Goal: Task Accomplishment & Management: Use online tool/utility

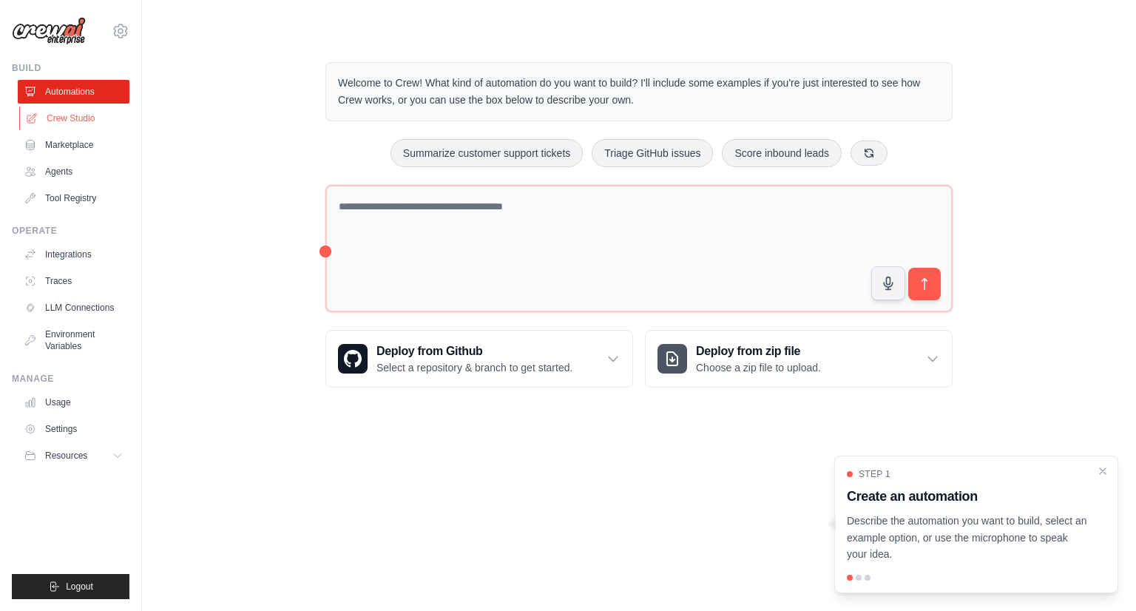
click at [68, 119] on link "Crew Studio" at bounding box center [75, 119] width 112 height 24
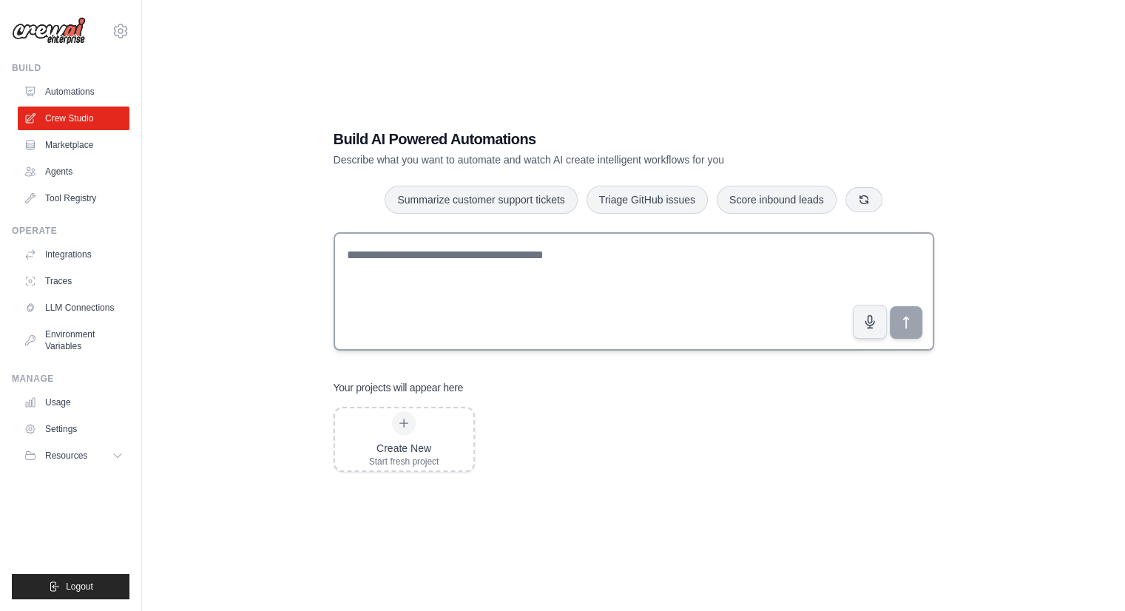
scroll to position [30, 0]
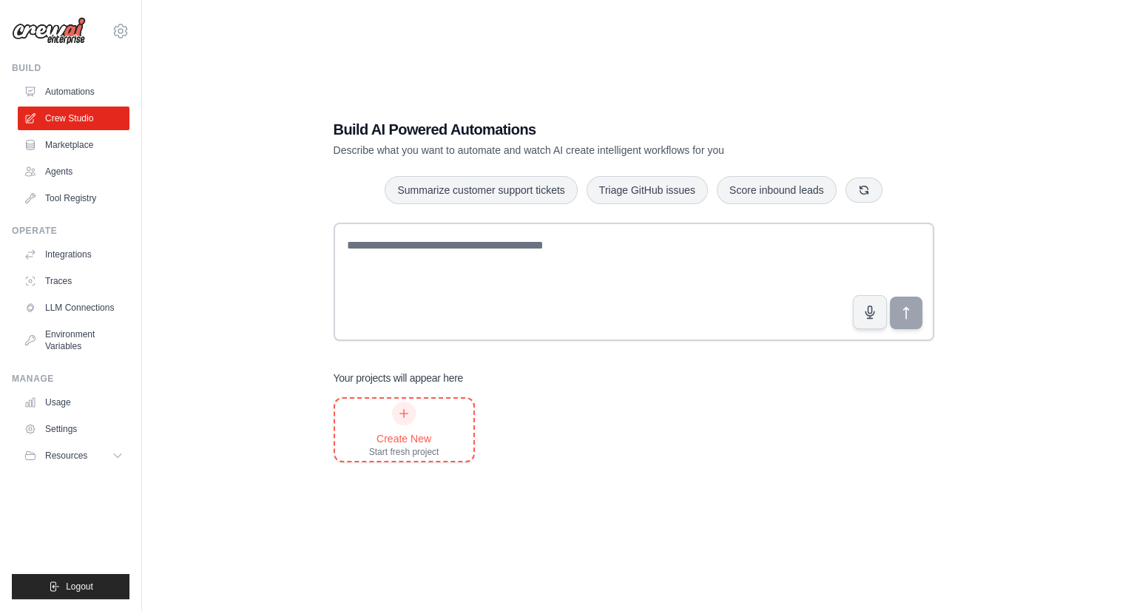
click at [408, 439] on div "Create New" at bounding box center [404, 438] width 70 height 15
click at [75, 246] on link "Integrations" at bounding box center [75, 255] width 112 height 24
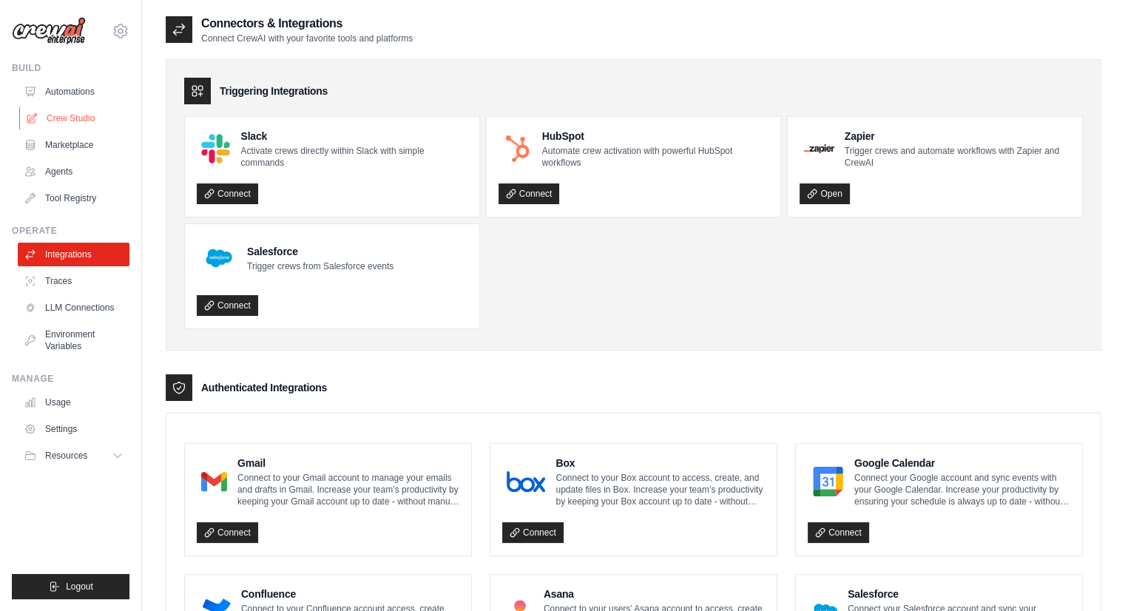
click at [59, 118] on link "Crew Studio" at bounding box center [75, 119] width 112 height 24
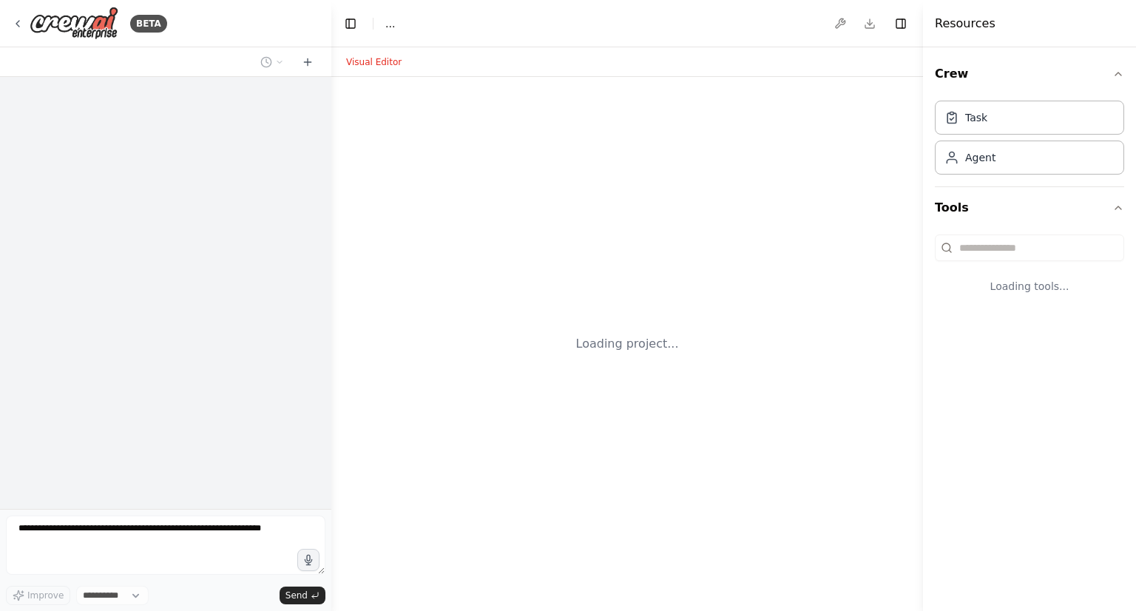
select select "****"
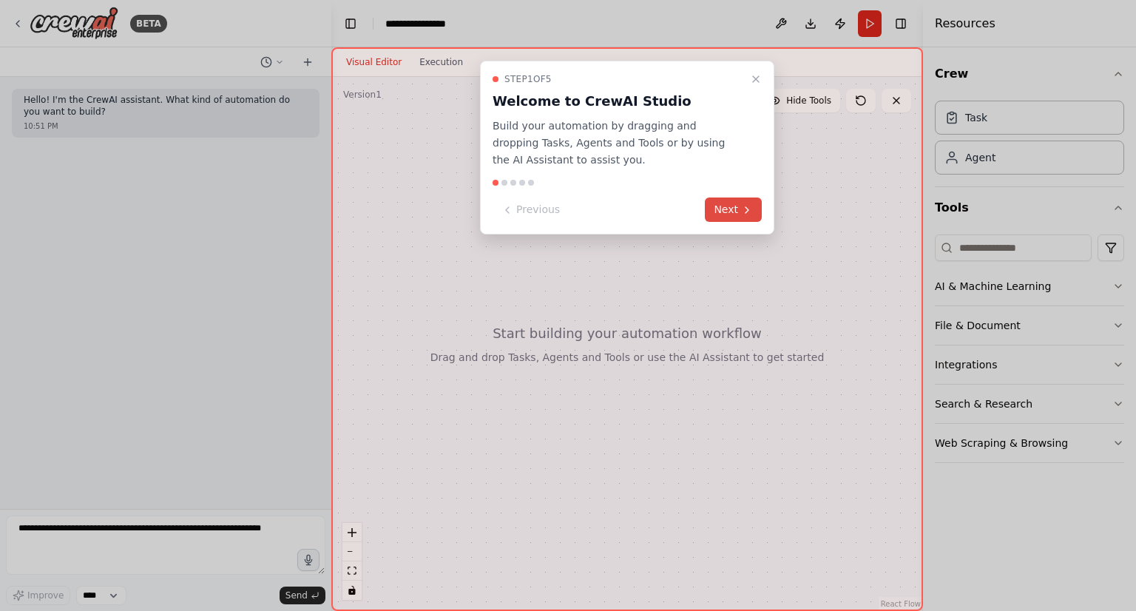
click at [731, 209] on button "Next" at bounding box center [733, 210] width 57 height 24
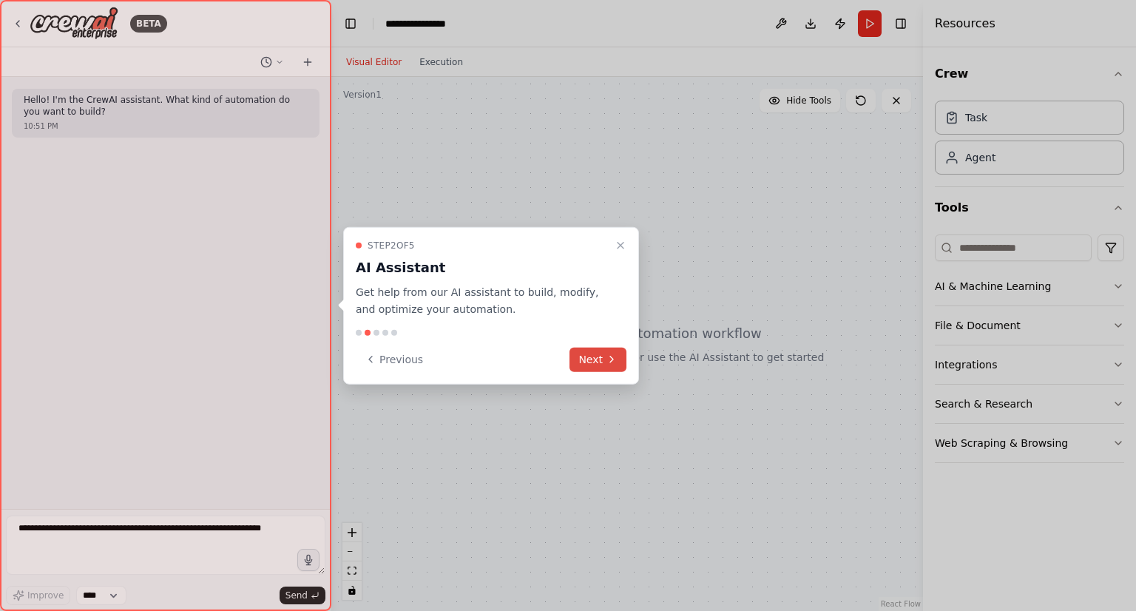
click at [604, 360] on button "Next" at bounding box center [598, 359] width 57 height 24
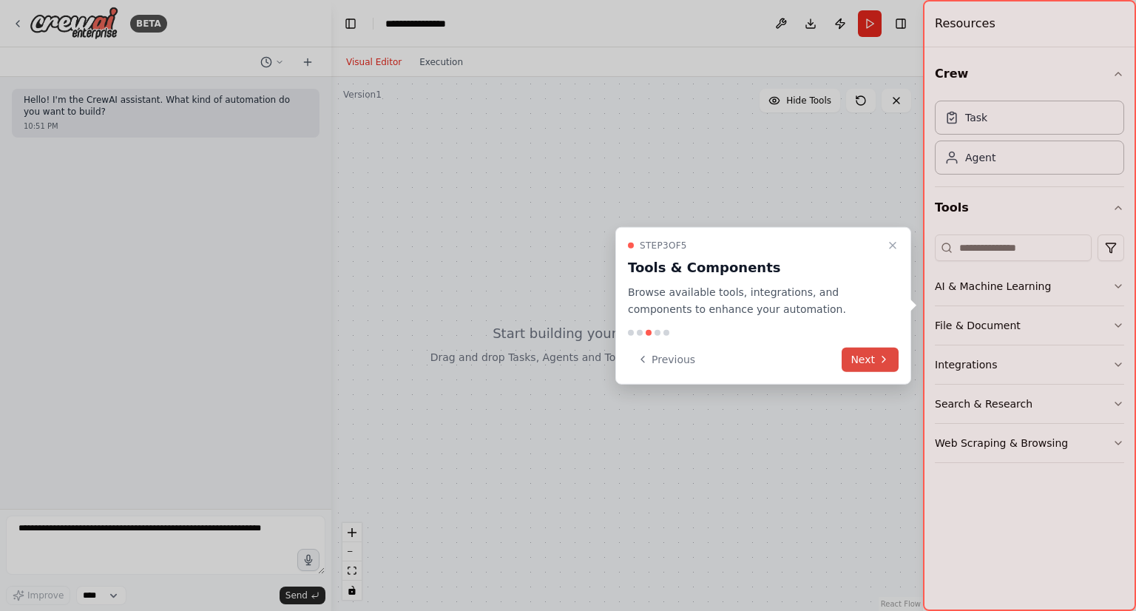
click at [858, 356] on button "Next" at bounding box center [870, 359] width 57 height 24
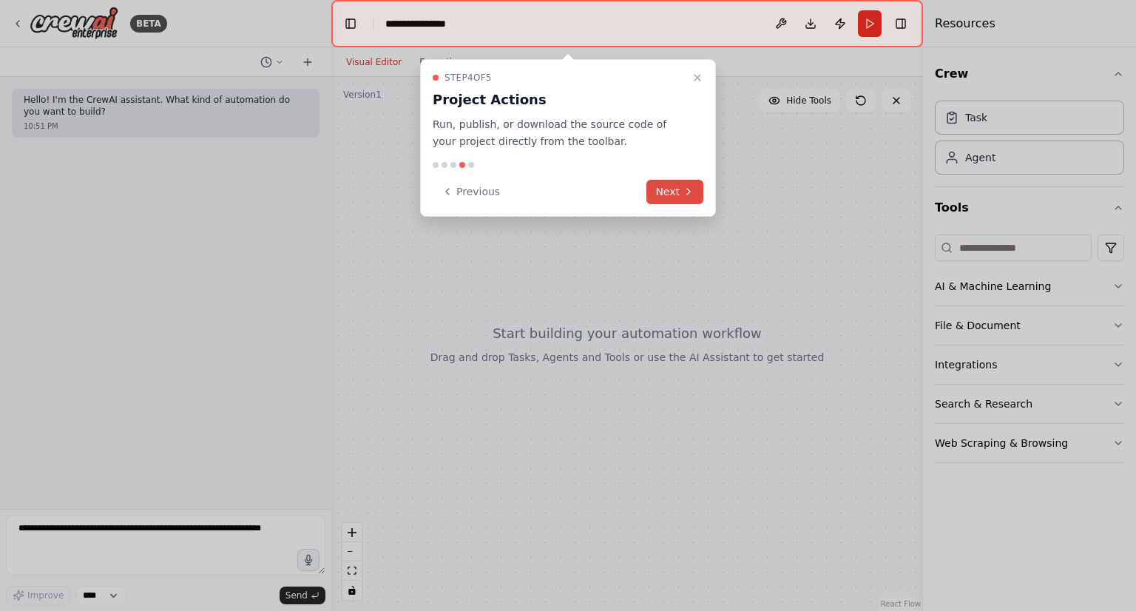
click at [669, 190] on button "Next" at bounding box center [675, 192] width 57 height 24
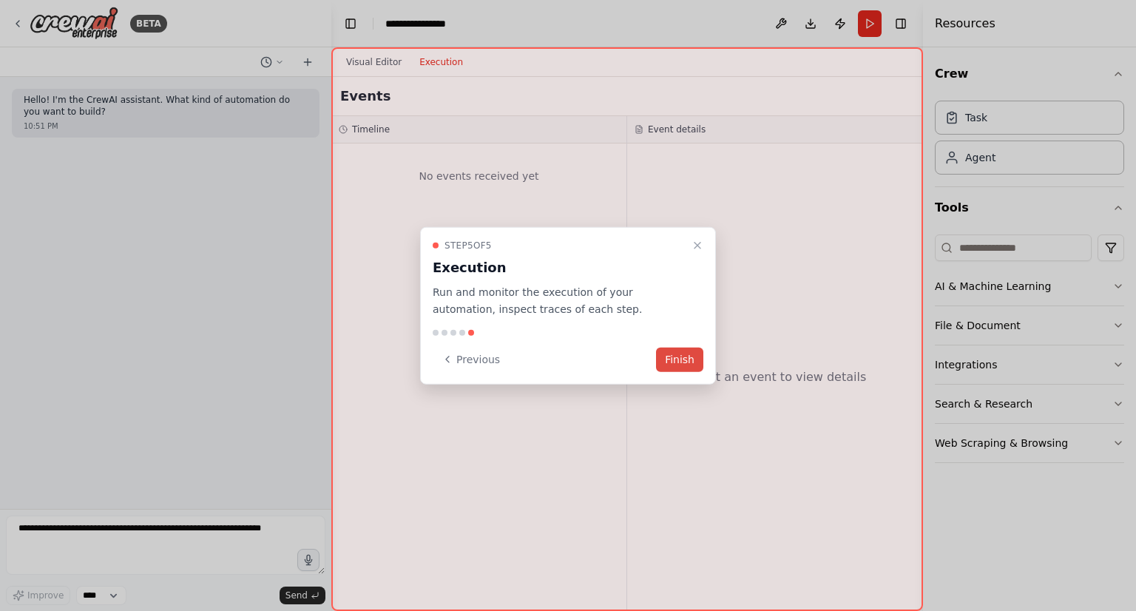
click at [672, 356] on button "Finish" at bounding box center [679, 359] width 47 height 24
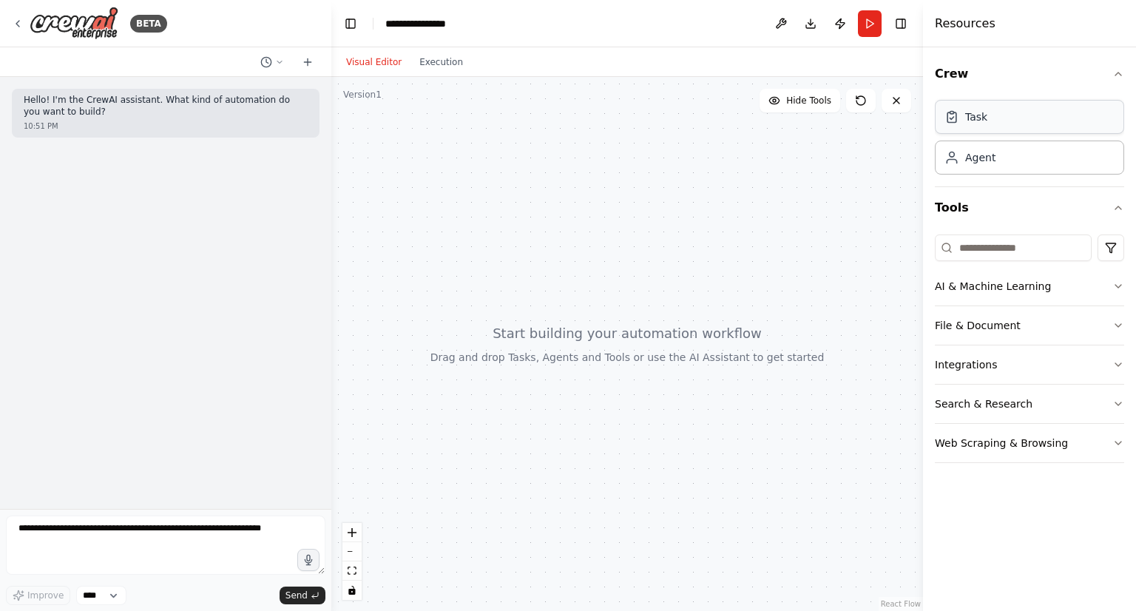
click at [1019, 125] on div "Task" at bounding box center [1029, 117] width 189 height 34
click at [1007, 164] on div "Agent" at bounding box center [1029, 157] width 189 height 34
click at [1025, 254] on input at bounding box center [1013, 247] width 157 height 27
click at [1124, 283] on icon "button" at bounding box center [1119, 286] width 12 height 12
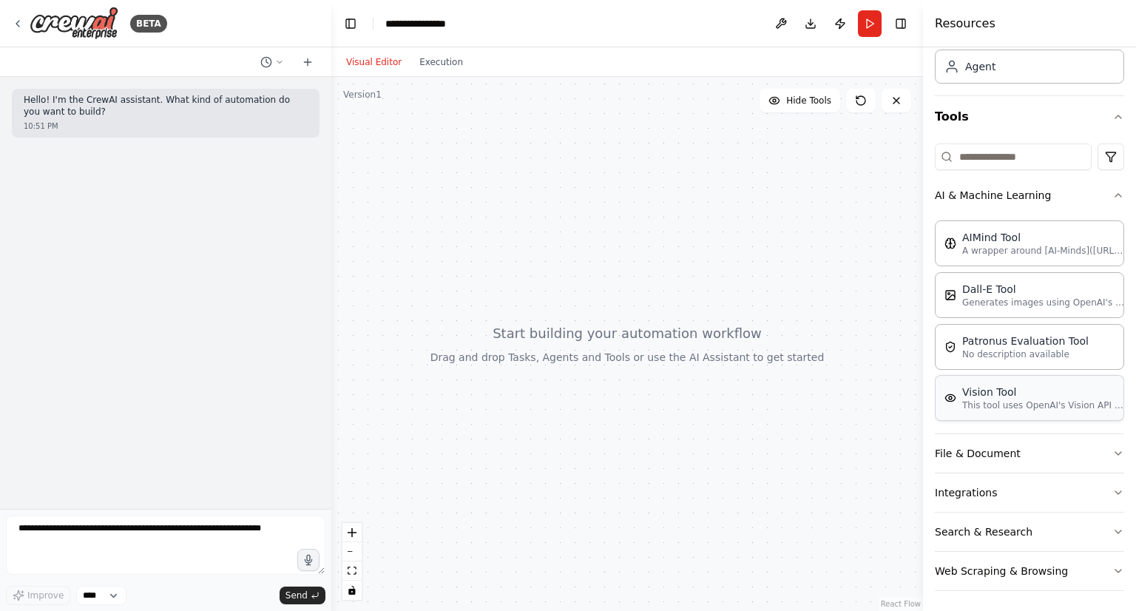
scroll to position [92, 0]
click at [1113, 447] on icon "button" at bounding box center [1119, 453] width 12 height 12
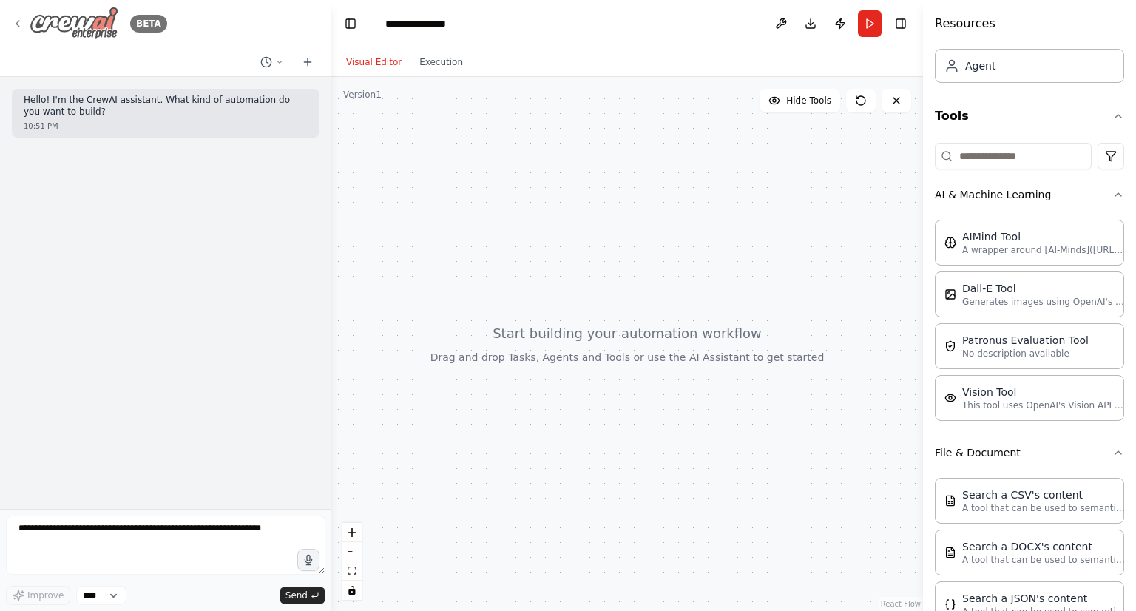
click at [74, 18] on img at bounding box center [74, 23] width 89 height 33
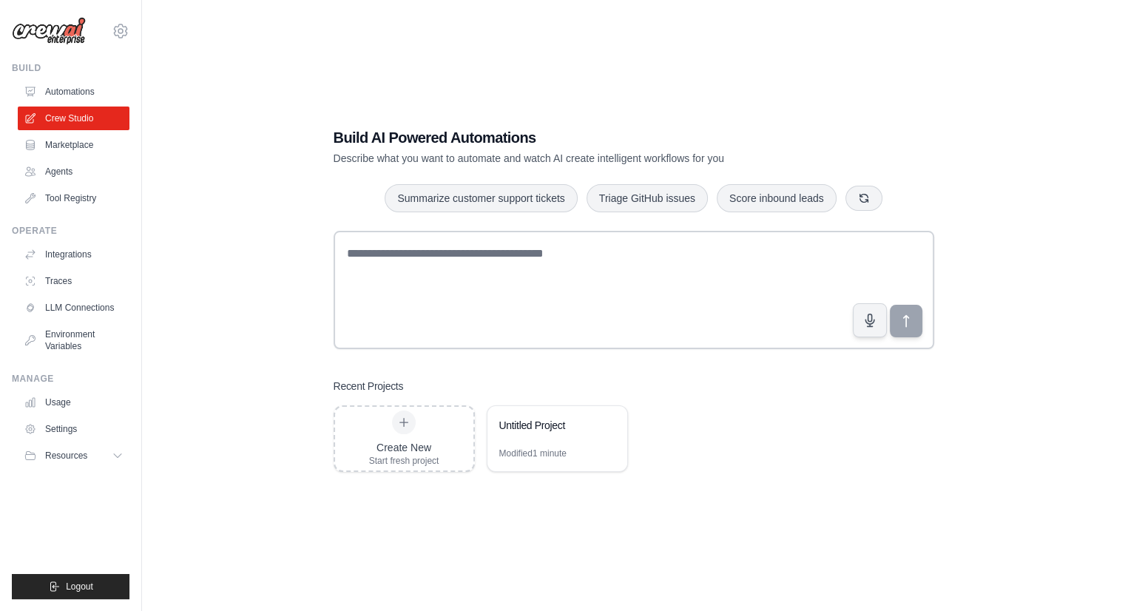
scroll to position [30, 0]
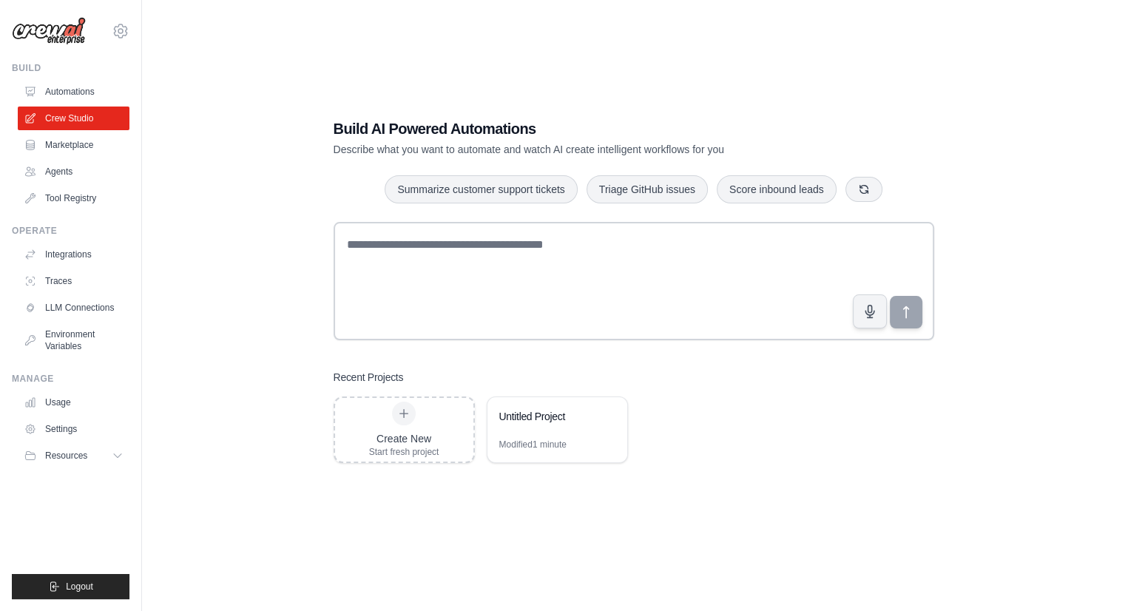
click at [1090, 251] on div "Build AI Powered Automations Describe what you want to automate and watch AI cr…" at bounding box center [634, 290] width 936 height 611
